Goal: Information Seeking & Learning: Learn about a topic

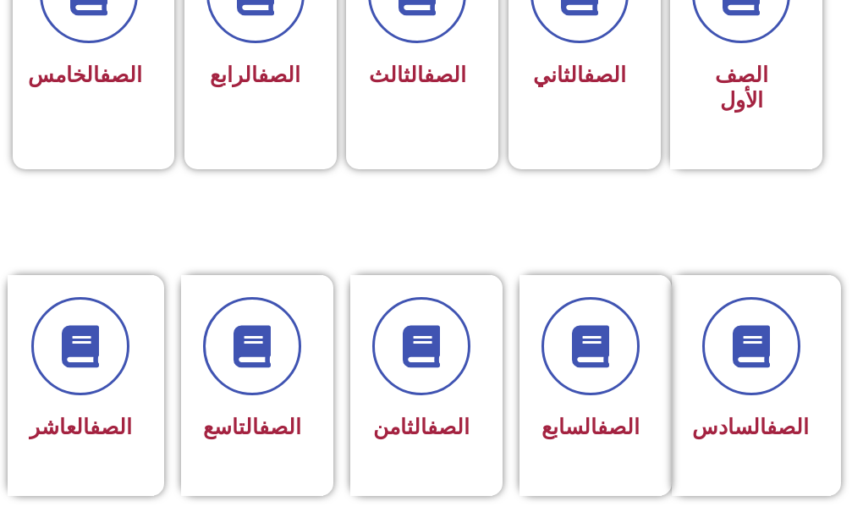
scroll to position [677, 0]
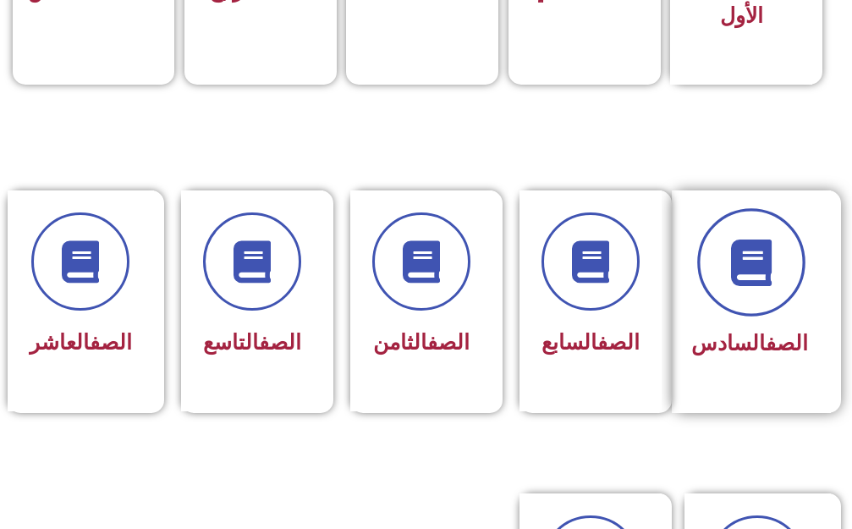
click at [735, 239] on icon at bounding box center [751, 262] width 47 height 47
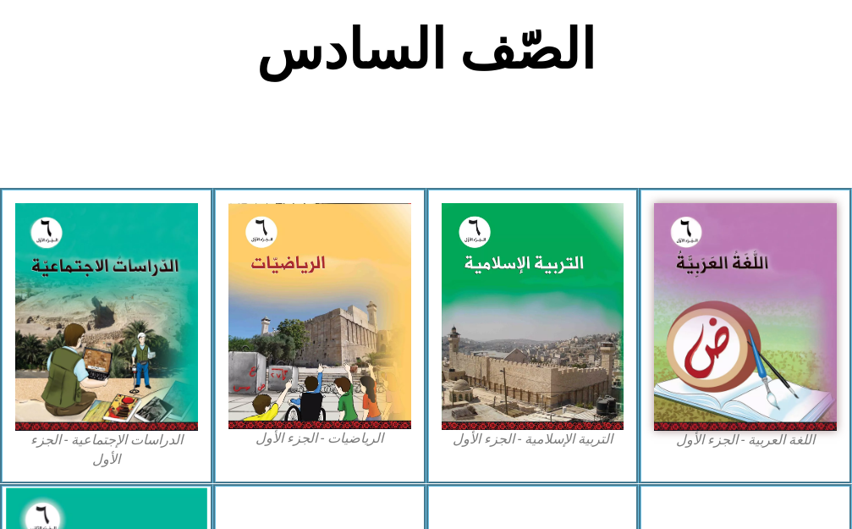
scroll to position [423, 0]
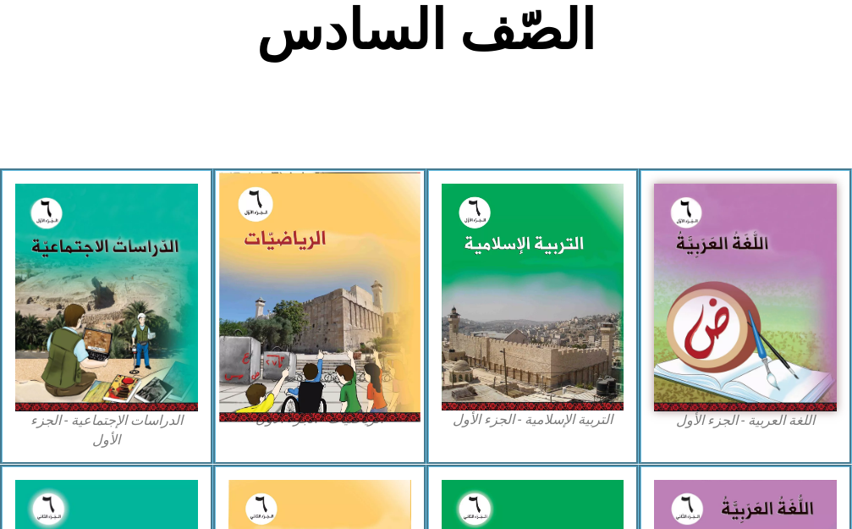
click at [325, 289] on img at bounding box center [319, 297] width 201 height 250
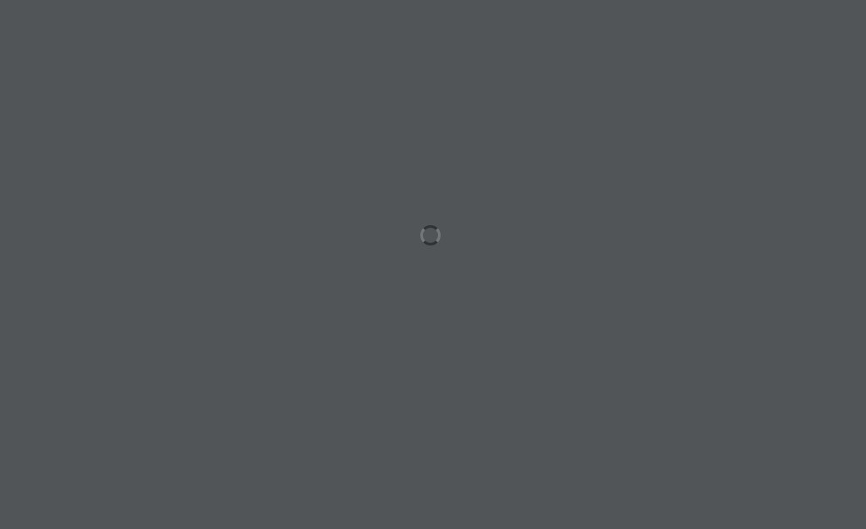
scroll to position [0, 52]
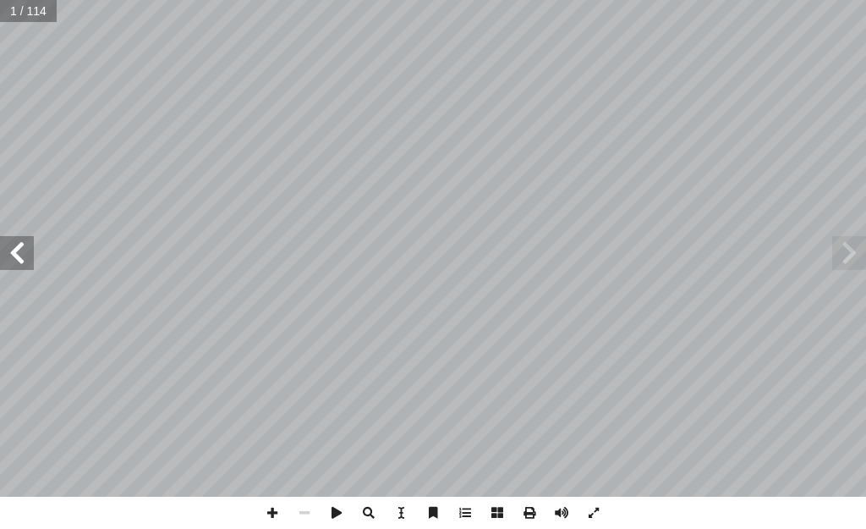
click at [16, 257] on span at bounding box center [17, 253] width 34 height 34
click at [16, 253] on span at bounding box center [17, 253] width 34 height 34
click at [0, 261] on span at bounding box center [17, 253] width 34 height 34
click at [8, 255] on span at bounding box center [17, 253] width 34 height 34
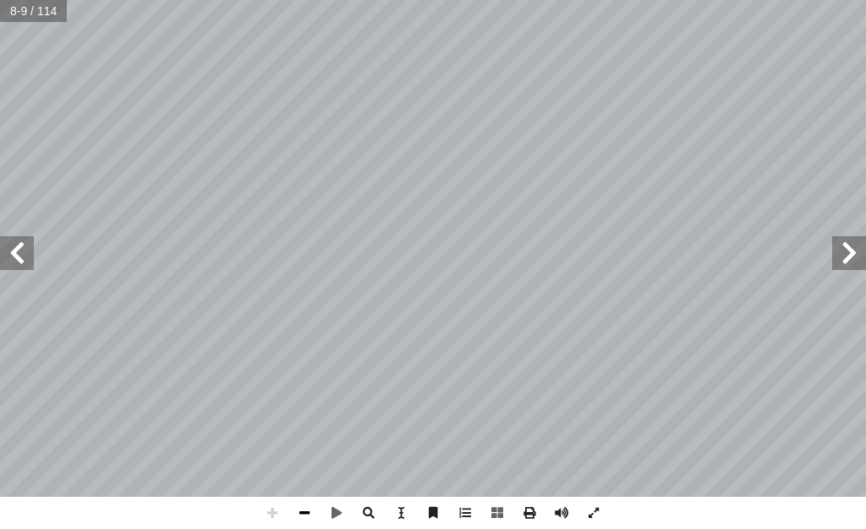
click at [305, 519] on span at bounding box center [305, 513] width 32 height 32
click at [271, 511] on span at bounding box center [272, 513] width 32 height 32
drag, startPoint x: 267, startPoint y: 516, endPoint x: 273, endPoint y: 499, distance: 17.9
click at [271, 505] on span at bounding box center [272, 513] width 32 height 32
click at [269, 509] on span at bounding box center [272, 513] width 32 height 32
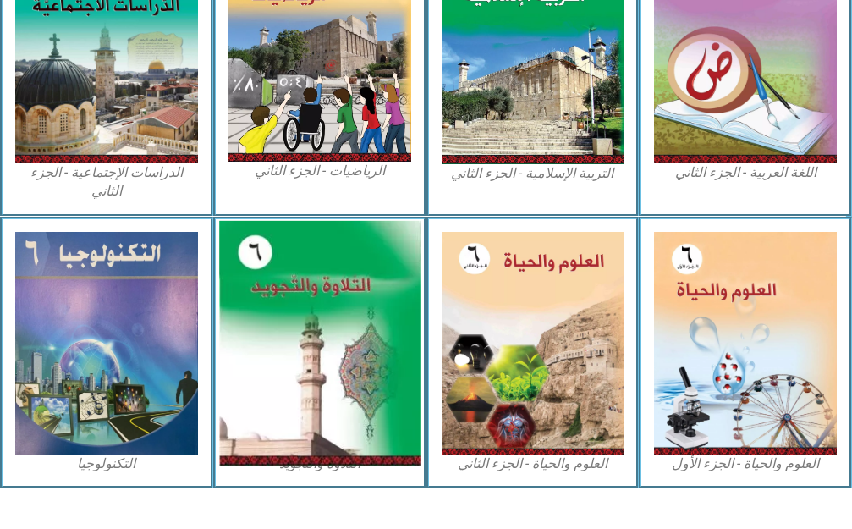
scroll to position [979, 0]
